Goal: Navigation & Orientation: Find specific page/section

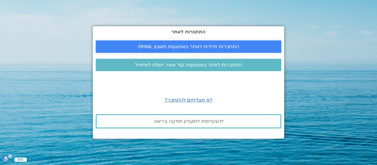
click at [220, 44] on span "התחברות מיידית לאתר באמצעות חשבון GMAIL" at bounding box center [188, 46] width 101 height 5
